Goal: Information Seeking & Learning: Learn about a topic

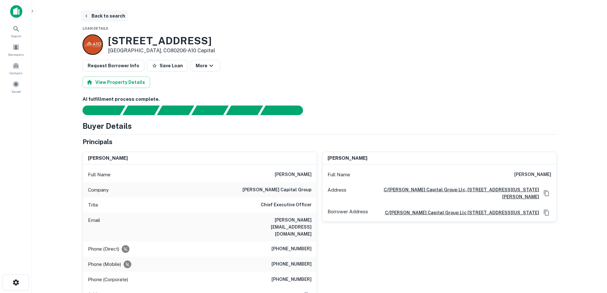
click at [92, 16] on button "Back to search" at bounding box center [104, 15] width 47 height 11
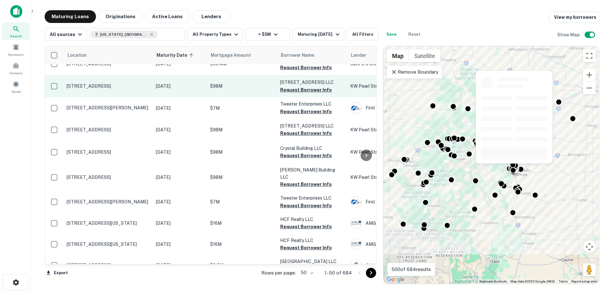
scroll to position [940, 0]
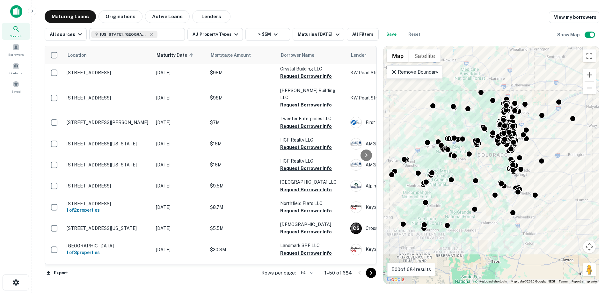
click at [371, 274] on icon "Go to next page" at bounding box center [371, 273] width 2 height 4
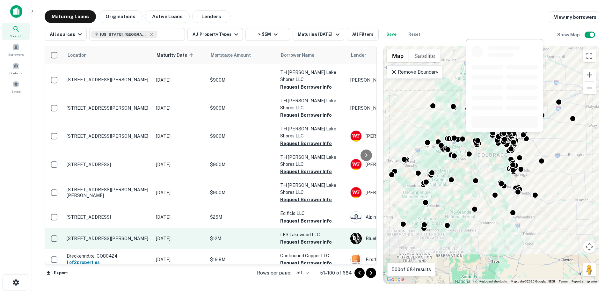
scroll to position [926, 0]
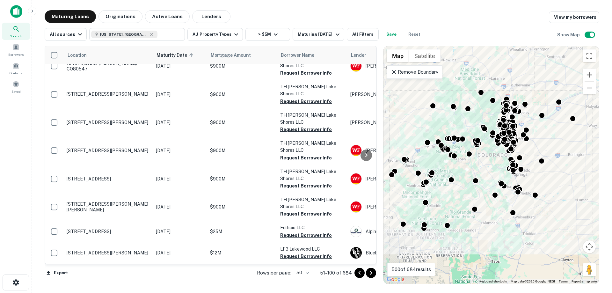
click at [369, 273] on icon "Go to next page" at bounding box center [371, 273] width 8 height 8
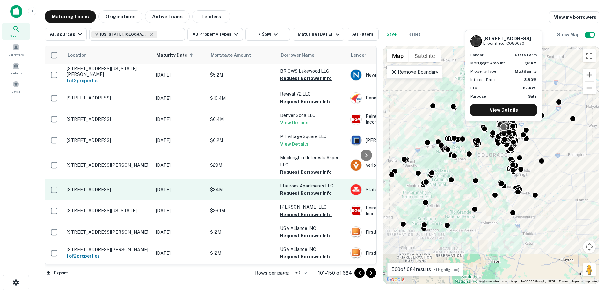
scroll to position [960, 0]
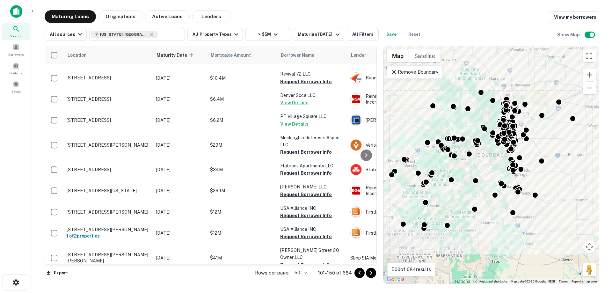
drag, startPoint x: 369, startPoint y: 273, endPoint x: 367, endPoint y: 270, distance: 4.2
click at [369, 273] on icon "Go to next page" at bounding box center [371, 273] width 8 height 8
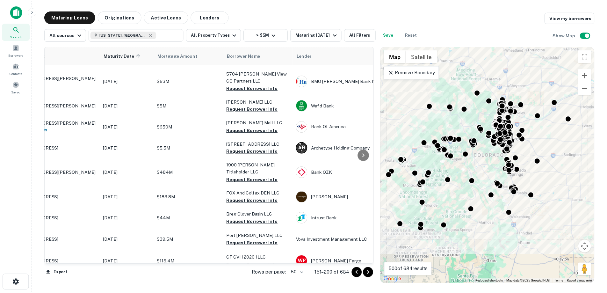
scroll to position [446, 0]
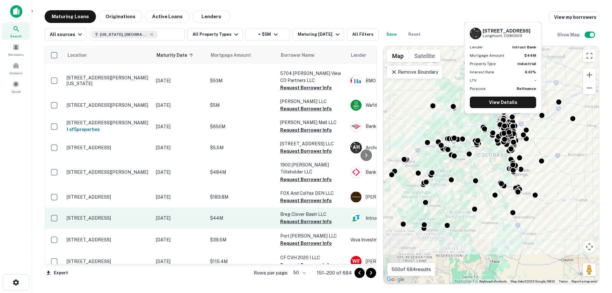
click at [88, 220] on p "[STREET_ADDRESS]" at bounding box center [108, 218] width 83 height 6
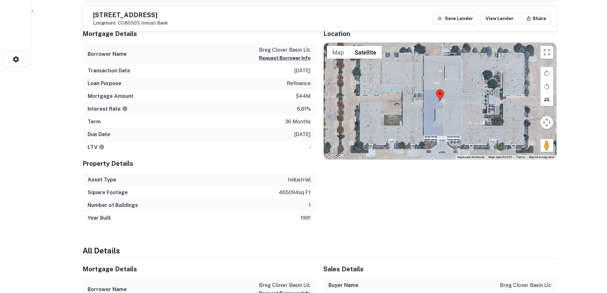
scroll to position [64, 0]
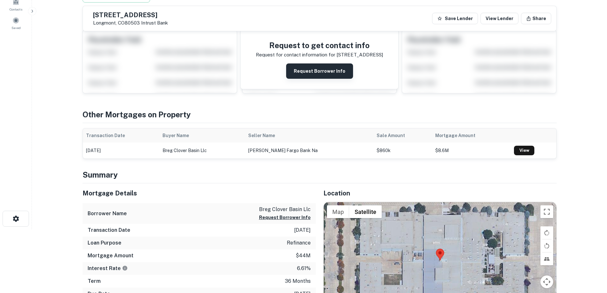
click at [337, 74] on button "Request Borrower Info" at bounding box center [319, 70] width 67 height 15
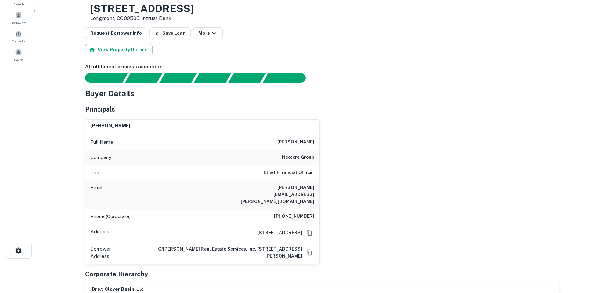
scroll to position [0, 0]
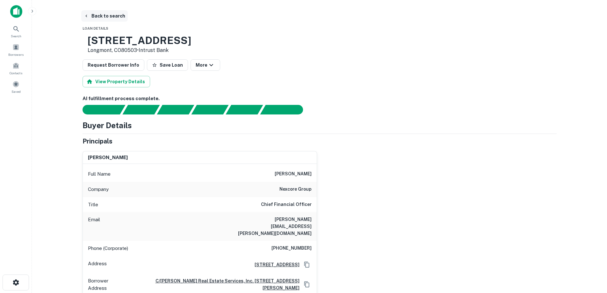
click at [94, 15] on button "Back to search" at bounding box center [104, 15] width 47 height 11
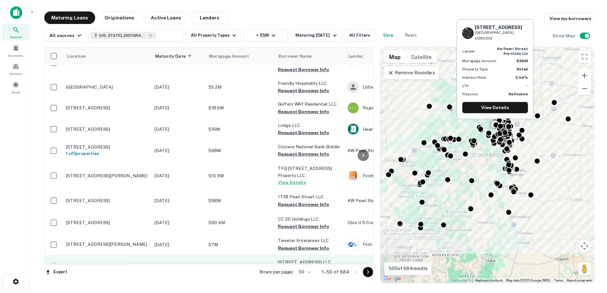
scroll to position [733, 0]
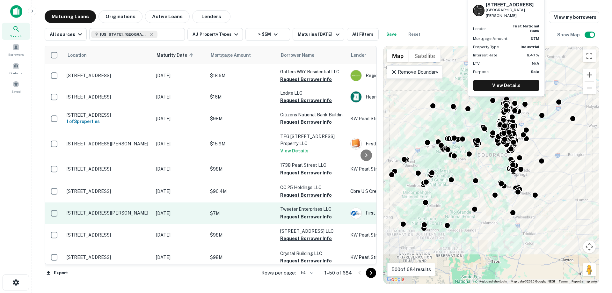
click at [119, 210] on p "[STREET_ADDRESS][PERSON_NAME]" at bounding box center [108, 213] width 83 height 6
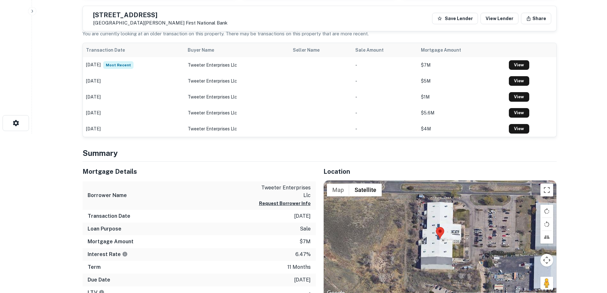
scroll to position [191, 0]
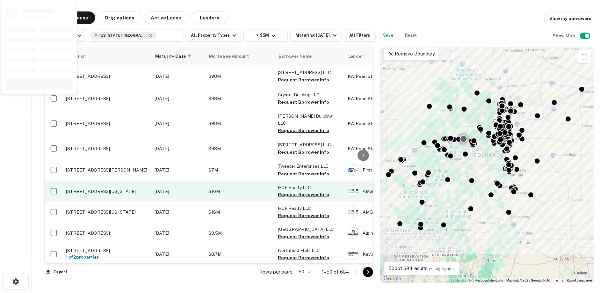
scroll to position [940, 0]
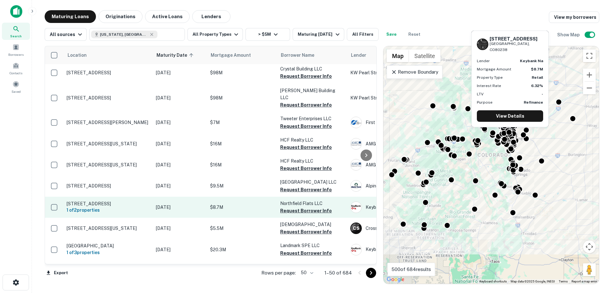
click at [141, 201] on p "[STREET_ADDRESS]" at bounding box center [108, 204] width 83 height 6
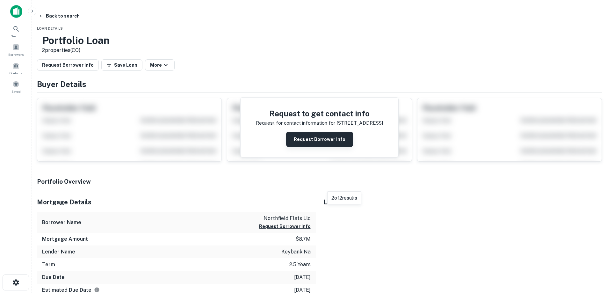
click at [314, 139] on button "Request Borrower Info" at bounding box center [319, 139] width 67 height 15
click at [175, 67] on button "More" at bounding box center [160, 64] width 30 height 11
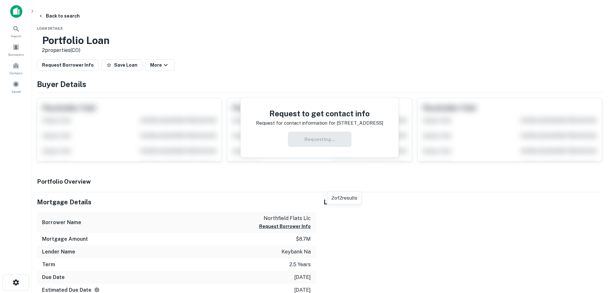
click at [291, 293] on div at bounding box center [303, 293] width 607 height 0
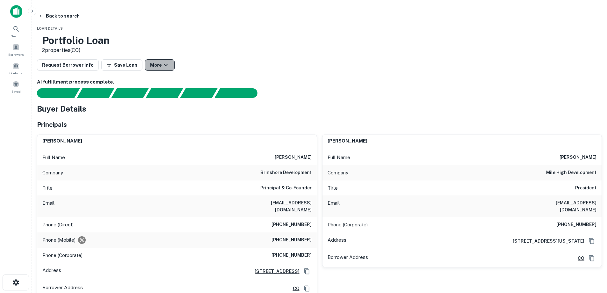
click at [175, 66] on button "More" at bounding box center [160, 64] width 30 height 11
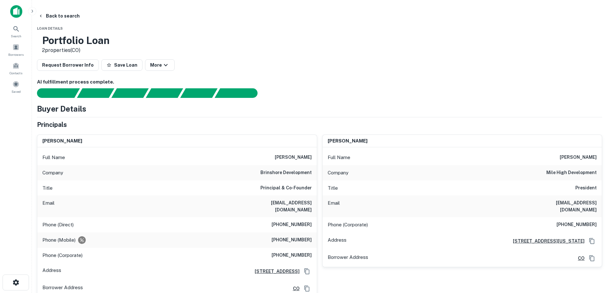
click at [154, 293] on div at bounding box center [303, 293] width 607 height 0
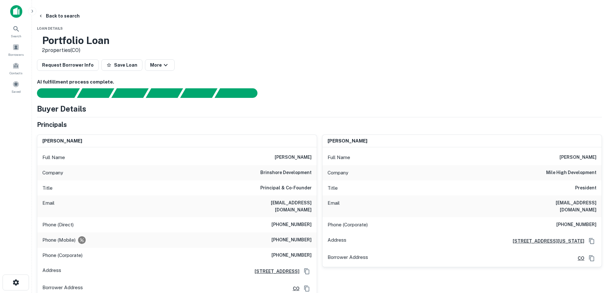
click at [142, 66] on button "Save Loan" at bounding box center [121, 64] width 41 height 11
click at [12, 89] on div "Saved" at bounding box center [16, 85] width 28 height 14
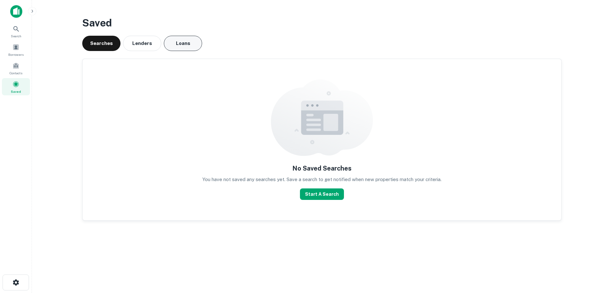
click at [184, 47] on button "Loans" at bounding box center [183, 43] width 38 height 15
